Goal: Check status: Check status

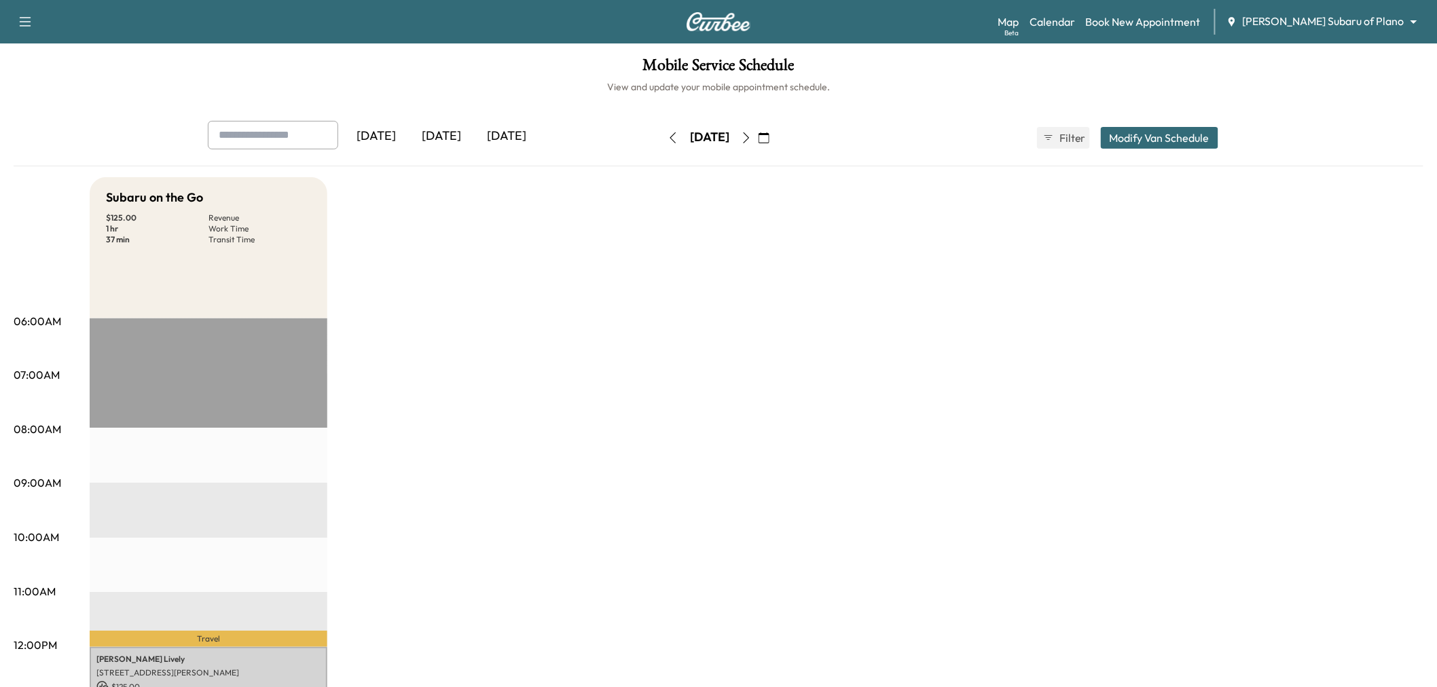
click at [507, 357] on div "Subaru on the Go $ 125.00 Revenue 1 hr Work Time 37 min Transit Time Travel [PE…" at bounding box center [757, 686] width 1334 height 1019
click at [539, 407] on div "Subaru on the Go $ 125.00 Revenue 1 hr Work Time 37 min Transit Time Travel [PE…" at bounding box center [757, 686] width 1334 height 1019
click at [590, 310] on div "Subaru on the Go $ 125.00 Revenue 1 hr Work Time 37 min Transit Time Travel [PE…" at bounding box center [757, 686] width 1334 height 1019
click at [460, 141] on div "[DATE]" at bounding box center [441, 136] width 65 height 31
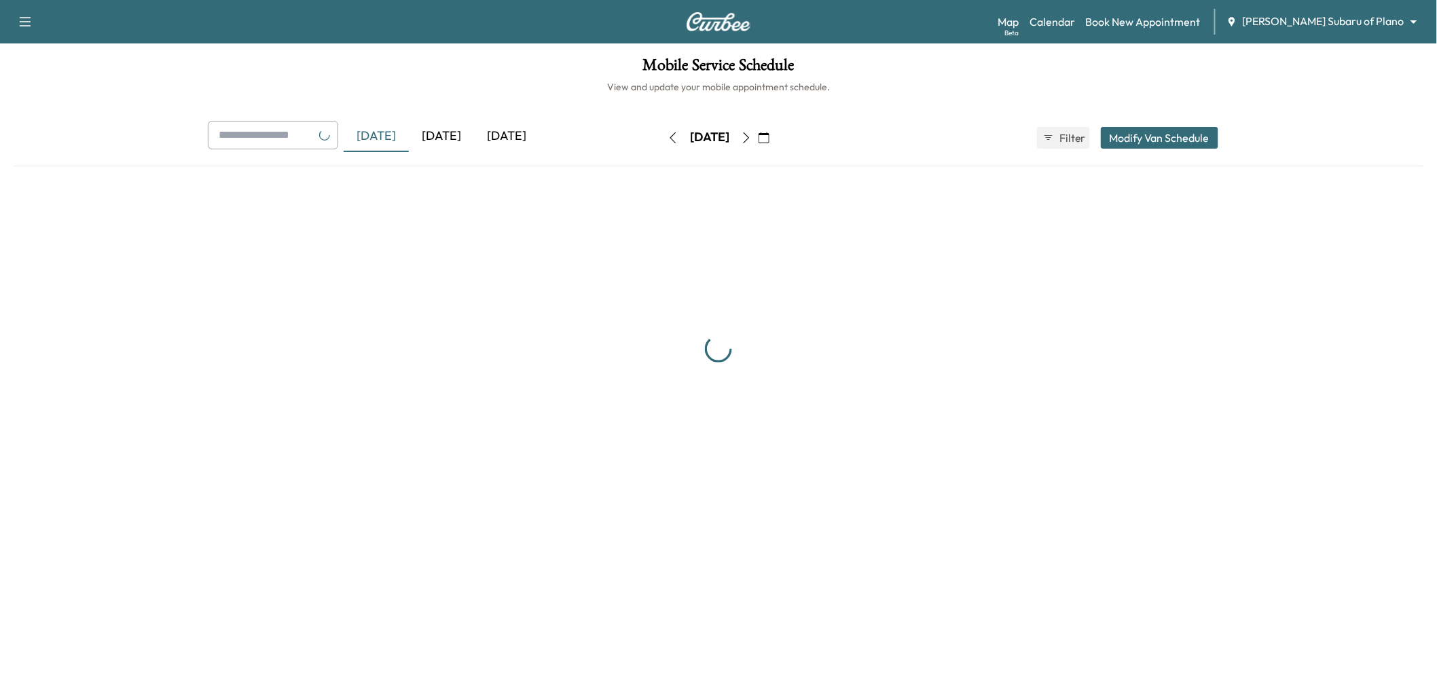
click at [460, 141] on div "[DATE]" at bounding box center [441, 136] width 65 height 31
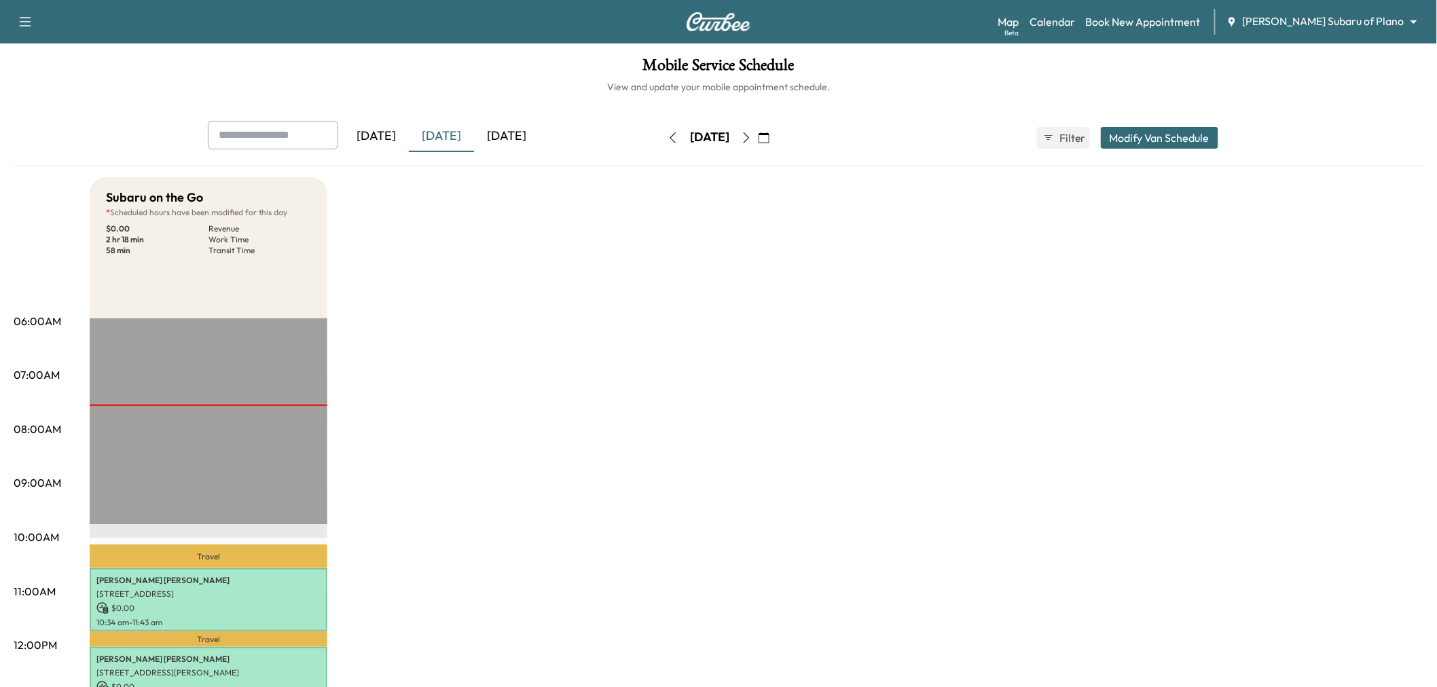
scroll to position [151, 0]
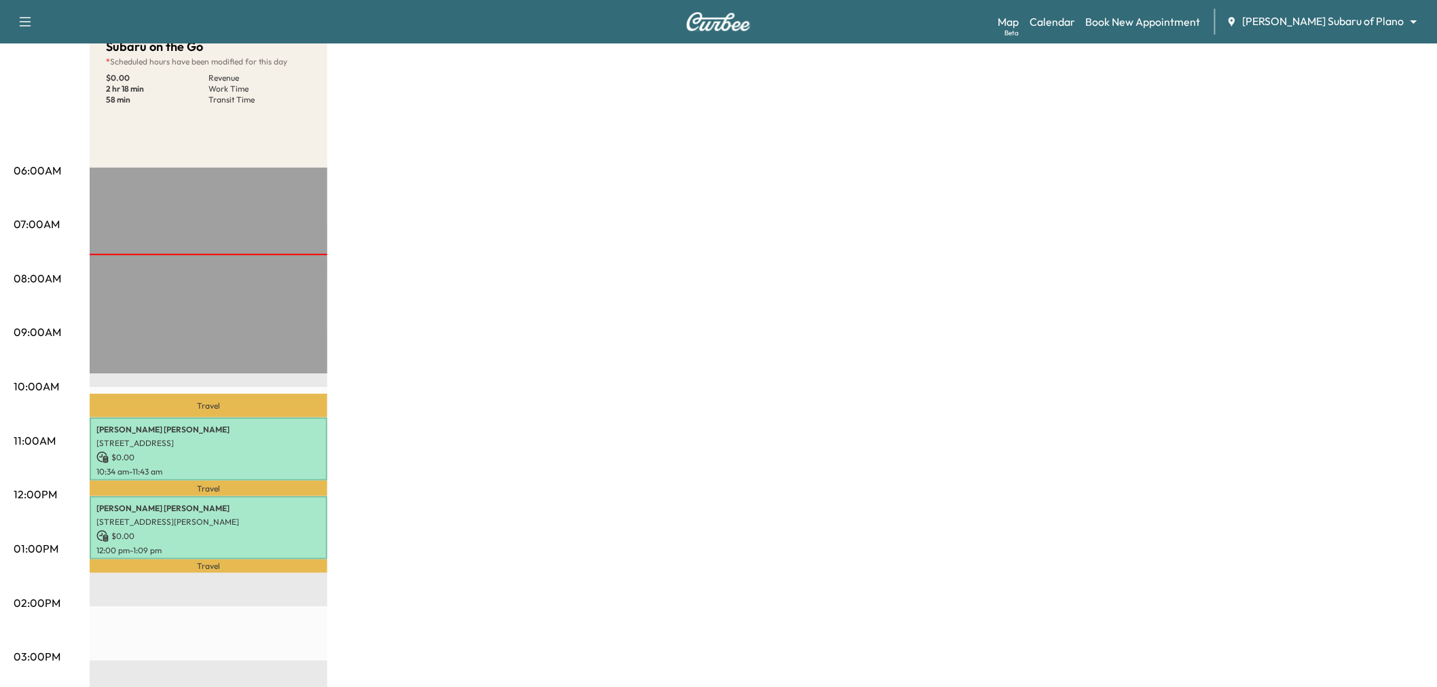
click at [539, 343] on div "Subaru on the Go * Scheduled hours have been modified for this day $ 0.00 Reven…" at bounding box center [757, 535] width 1334 height 1019
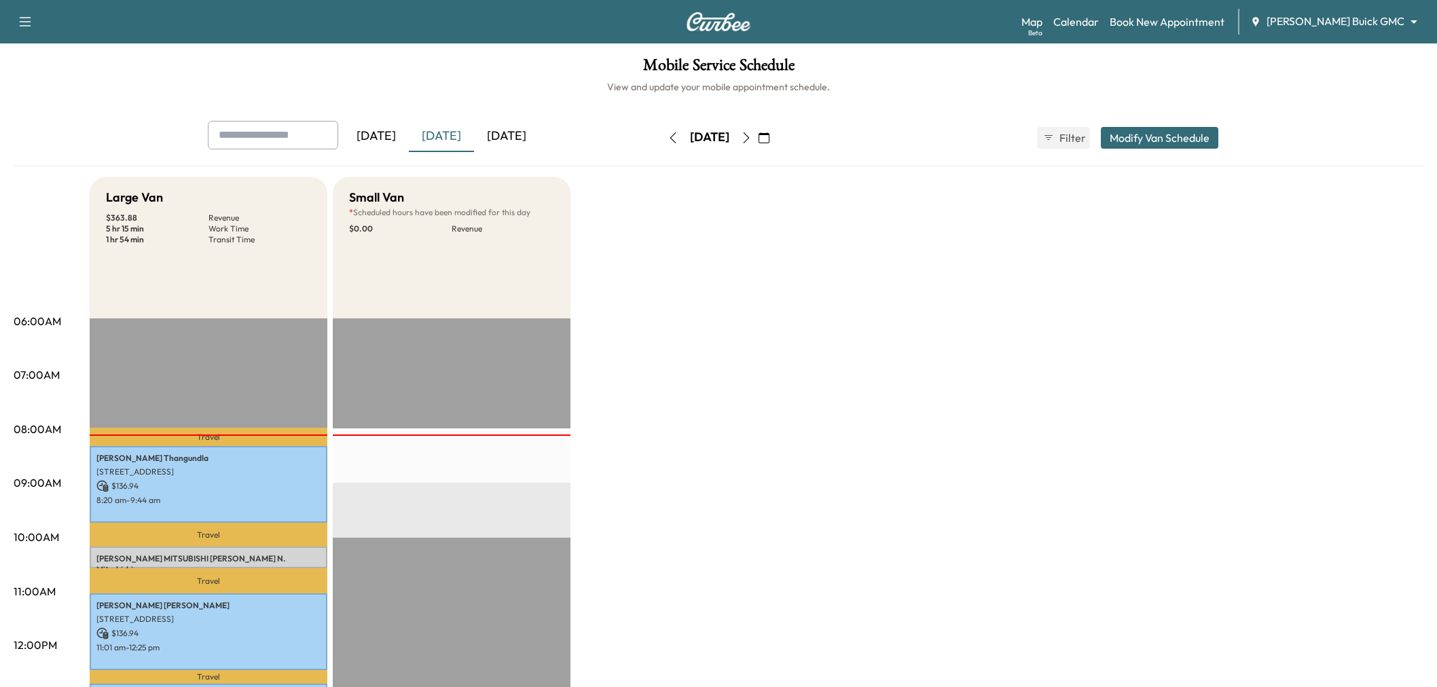
scroll to position [75, 0]
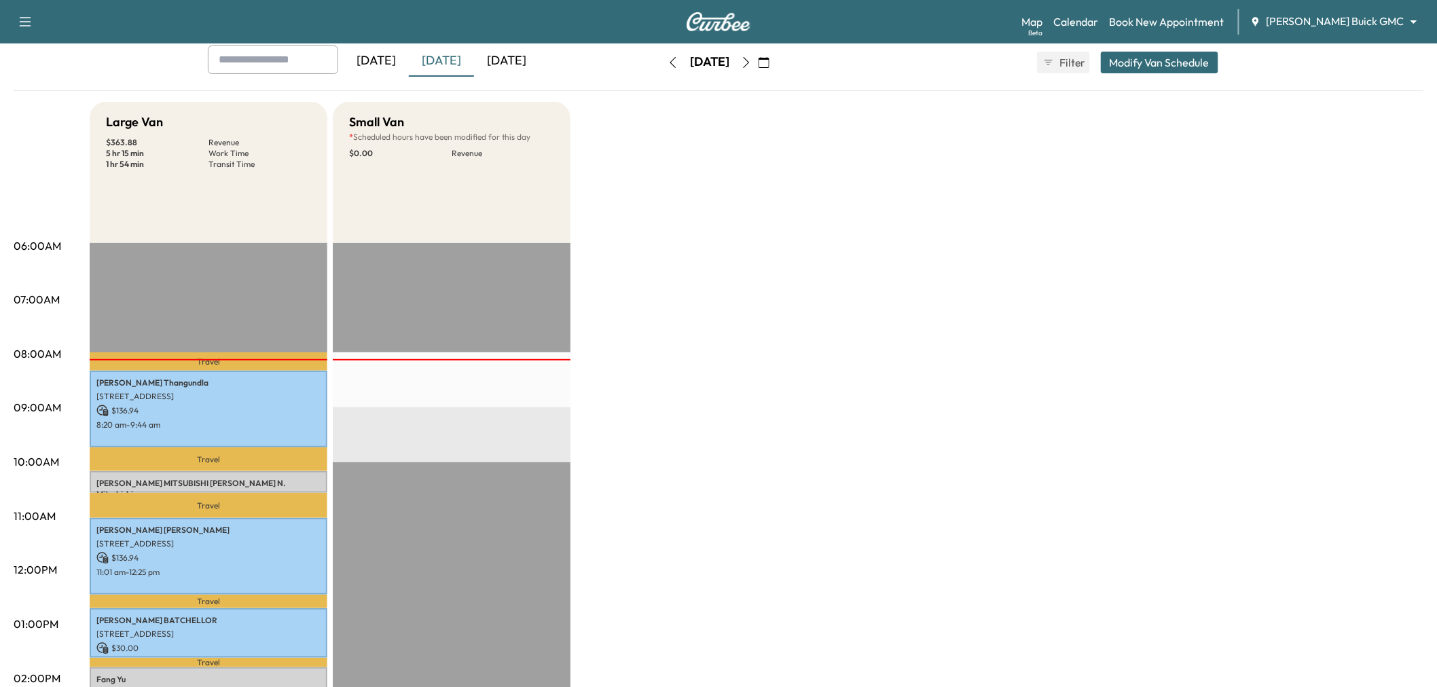
click at [443, 68] on div "[DATE]" at bounding box center [441, 61] width 65 height 31
click at [445, 63] on div "[DATE]" at bounding box center [441, 61] width 65 height 31
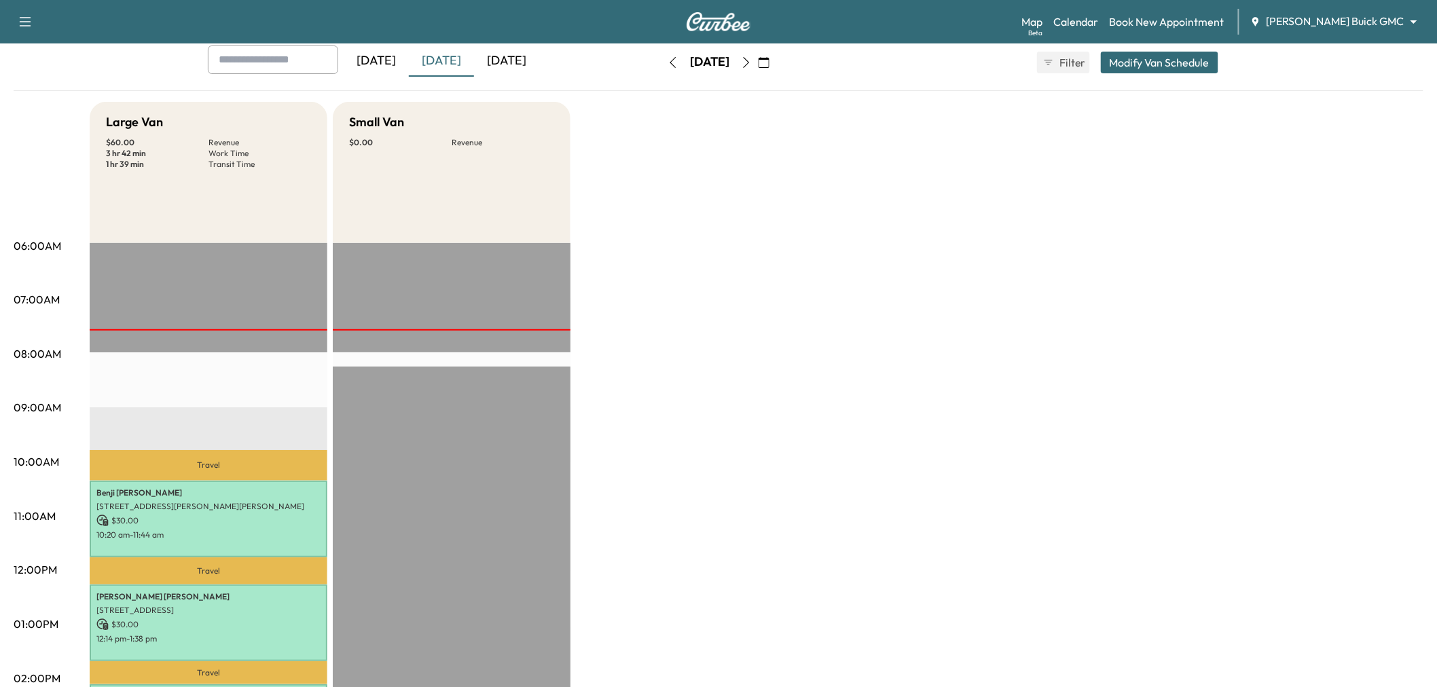
scroll to position [151, 0]
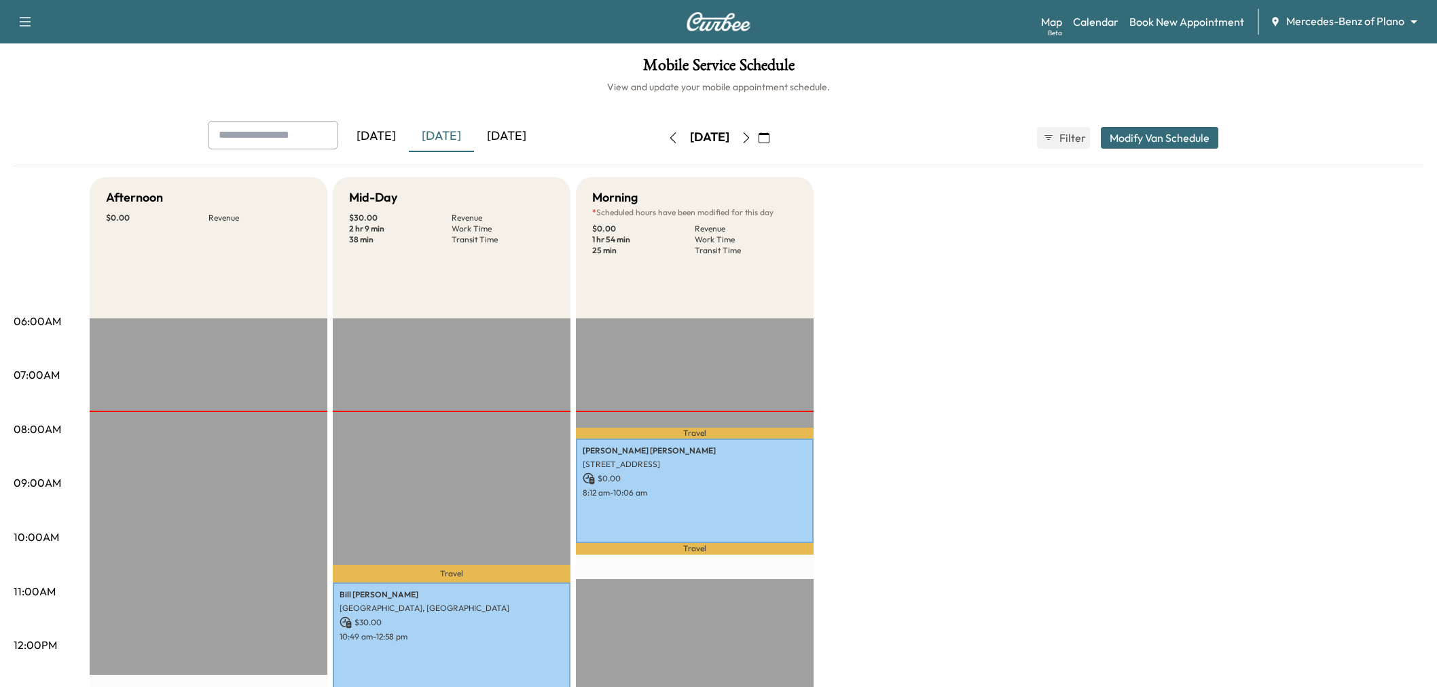
scroll to position [75, 0]
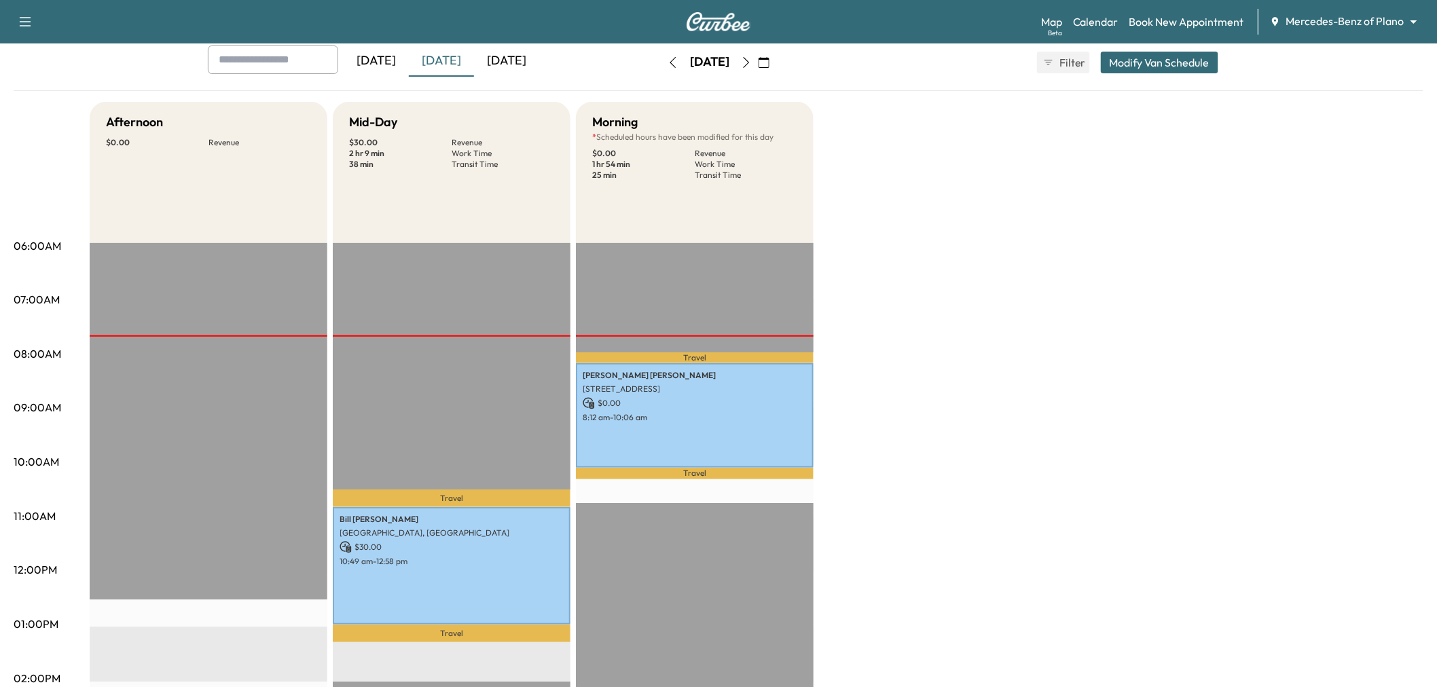
click at [451, 66] on div "[DATE]" at bounding box center [441, 61] width 65 height 31
click at [450, 65] on div "[DATE]" at bounding box center [441, 61] width 65 height 31
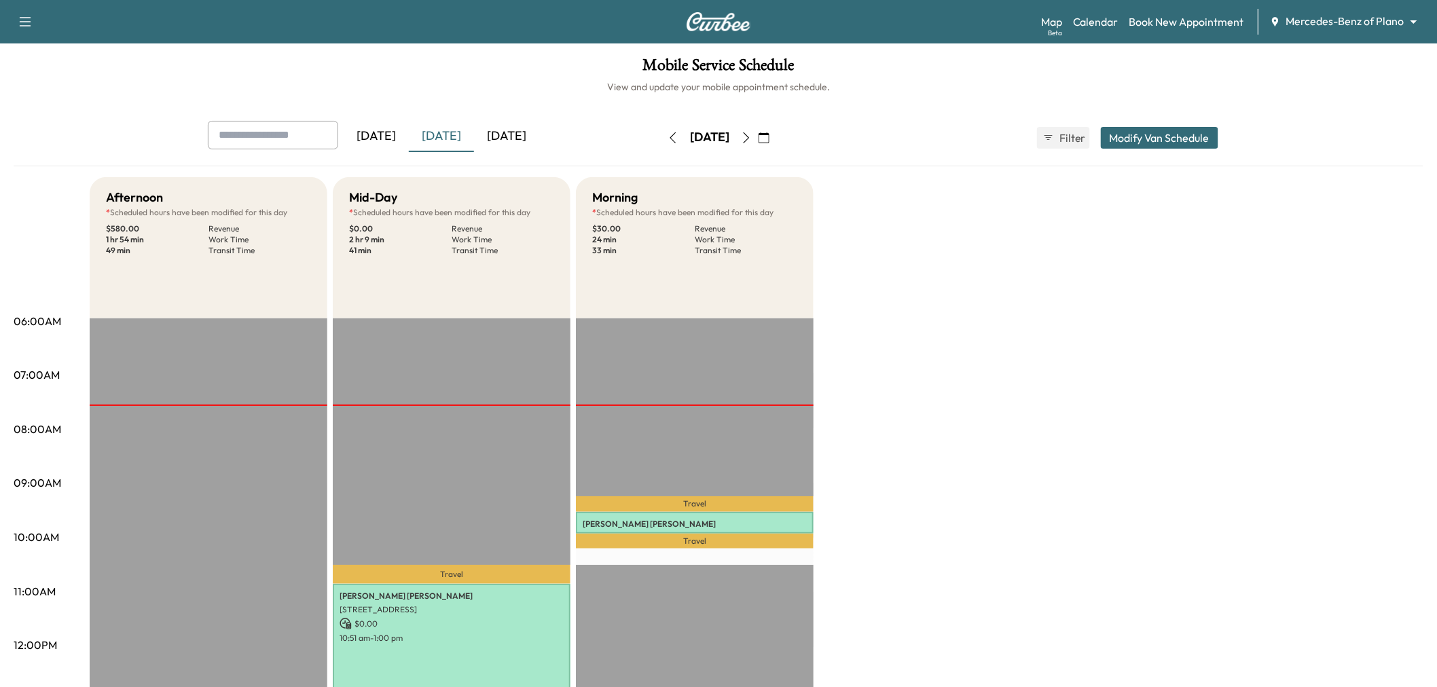
click at [1135, 464] on div "Afternoon * Scheduled hours have been modified for this day $ 580.00 Revenue 1 …" at bounding box center [757, 686] width 1334 height 1019
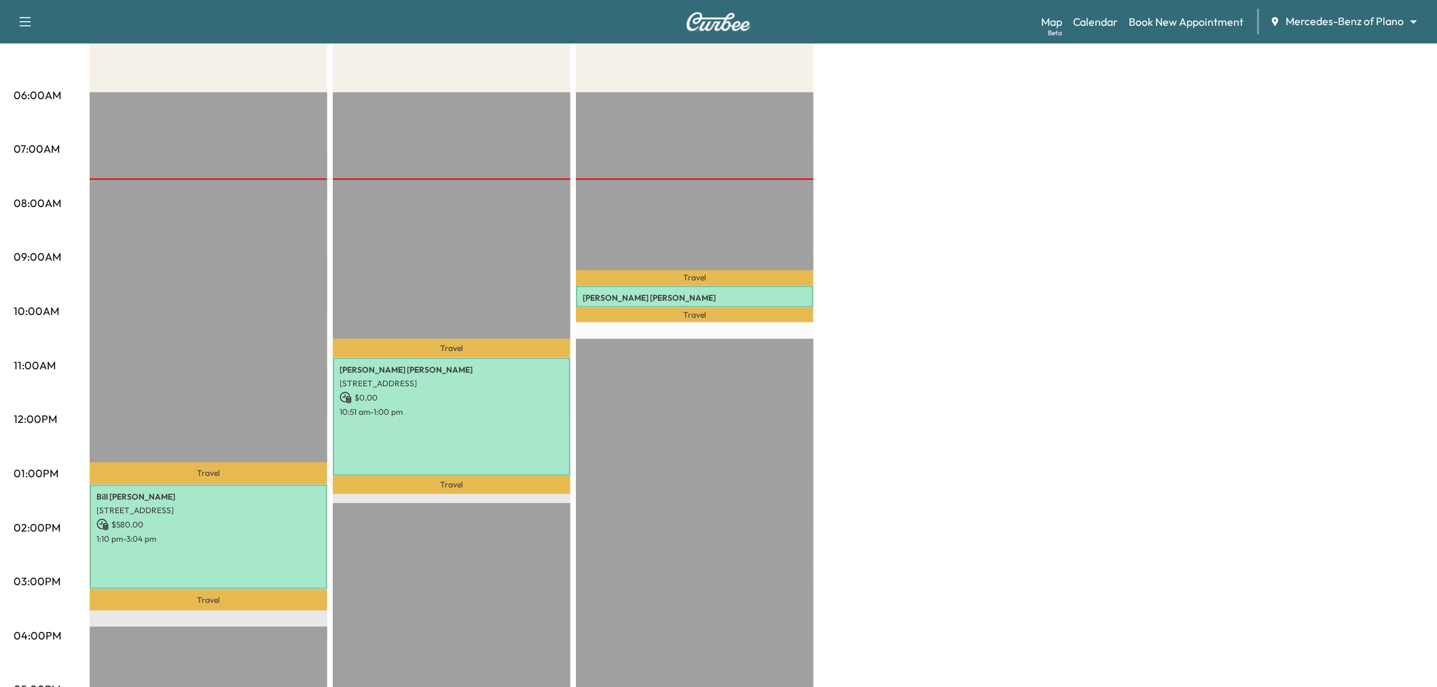
scroll to position [75, 0]
